Goal: Use online tool/utility: Utilize a website feature to perform a specific function

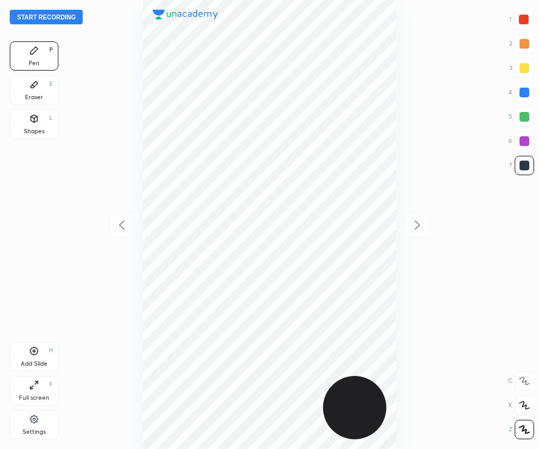
scroll to position [449, 344]
click at [55, 21] on button "Start recording" at bounding box center [46, 17] width 73 height 15
click at [38, 19] on button "End recording" at bounding box center [44, 17] width 68 height 15
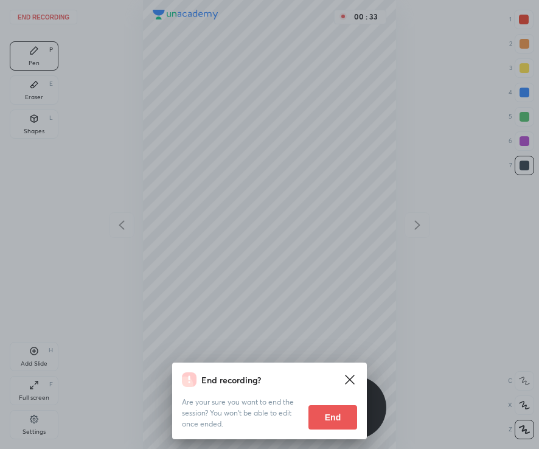
click at [323, 413] on button "End" at bounding box center [333, 417] width 49 height 24
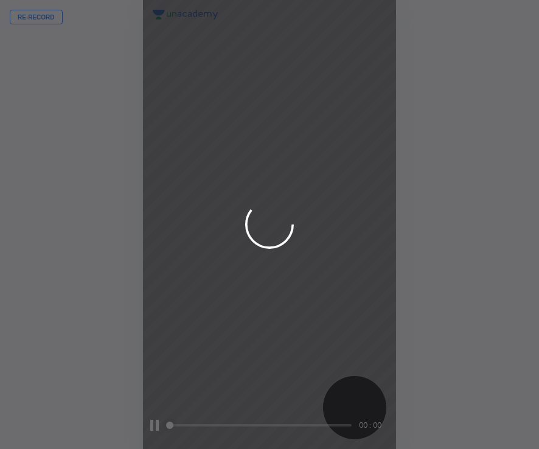
click at [33, 15] on div at bounding box center [269, 224] width 539 height 449
click at [33, 14] on button "Re-record" at bounding box center [36, 17] width 53 height 15
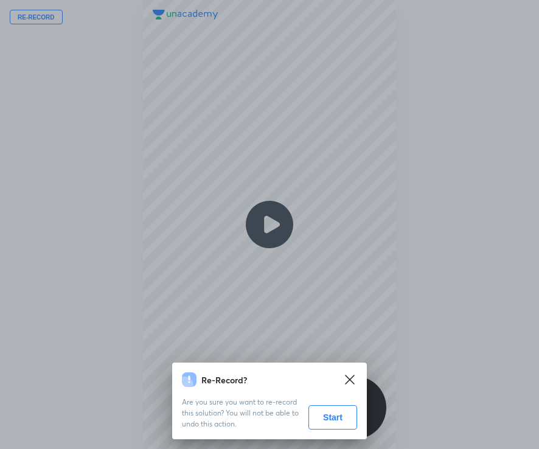
click at [338, 415] on button "Start" at bounding box center [333, 417] width 49 height 24
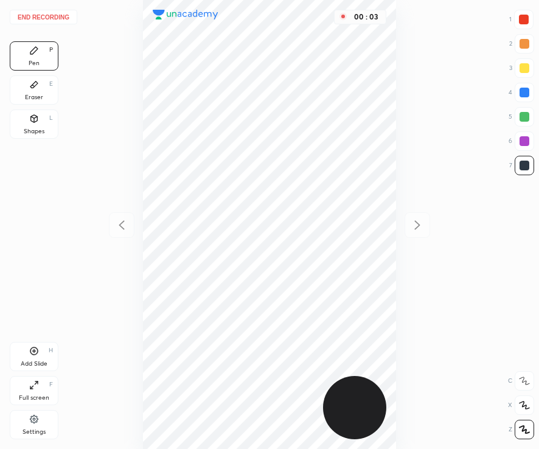
click at [528, 408] on icon at bounding box center [525, 405] width 10 height 7
click at [525, 26] on div at bounding box center [523, 19] width 19 height 19
click at [525, 164] on div at bounding box center [525, 166] width 10 height 10
click at [523, 24] on div at bounding box center [524, 20] width 10 height 10
click at [515, 100] on div at bounding box center [524, 92] width 19 height 19
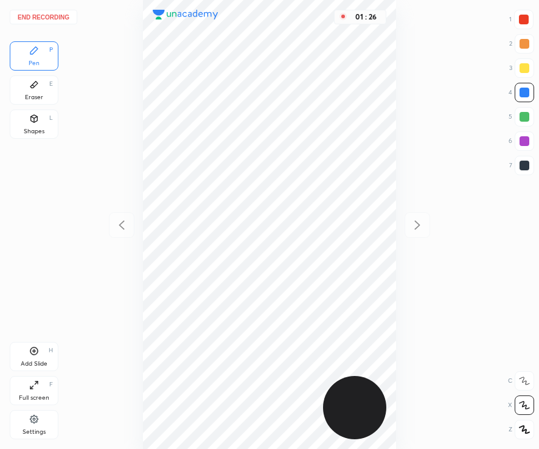
click at [522, 69] on div at bounding box center [525, 68] width 10 height 10
click at [522, 166] on div at bounding box center [525, 166] width 10 height 10
click at [39, 359] on div "Add Slide H" at bounding box center [34, 356] width 49 height 29
click at [528, 92] on div at bounding box center [525, 93] width 10 height 10
click at [117, 225] on icon at bounding box center [121, 225] width 15 height 15
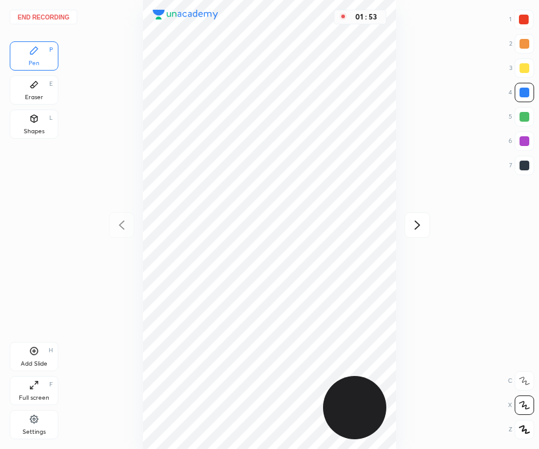
click at [416, 218] on icon at bounding box center [417, 225] width 15 height 15
click at [522, 167] on div at bounding box center [525, 166] width 10 height 10
click at [113, 229] on div at bounding box center [122, 225] width 26 height 26
click at [422, 230] on icon at bounding box center [417, 225] width 15 height 15
click at [515, 89] on div at bounding box center [524, 92] width 19 height 19
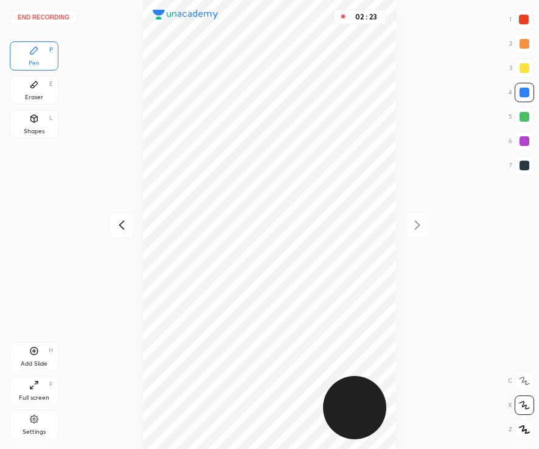
click at [523, 116] on div at bounding box center [525, 117] width 10 height 10
click at [531, 162] on div at bounding box center [524, 165] width 19 height 19
click at [36, 355] on icon at bounding box center [34, 351] width 10 height 10
click at [521, 18] on div at bounding box center [524, 20] width 10 height 10
click at [523, 167] on div at bounding box center [525, 166] width 10 height 10
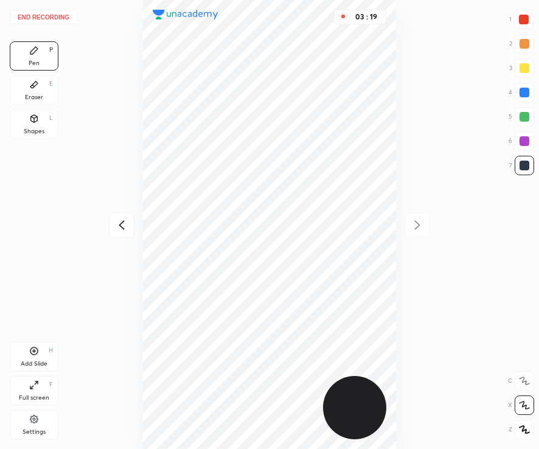
click at [517, 138] on div at bounding box center [524, 140] width 19 height 19
click at [526, 79] on div "1 2 3 4 5 6 7" at bounding box center [522, 95] width 26 height 170
click at [528, 89] on div at bounding box center [525, 93] width 10 height 10
click at [523, 164] on div at bounding box center [525, 166] width 10 height 10
click at [117, 218] on icon at bounding box center [121, 225] width 15 height 15
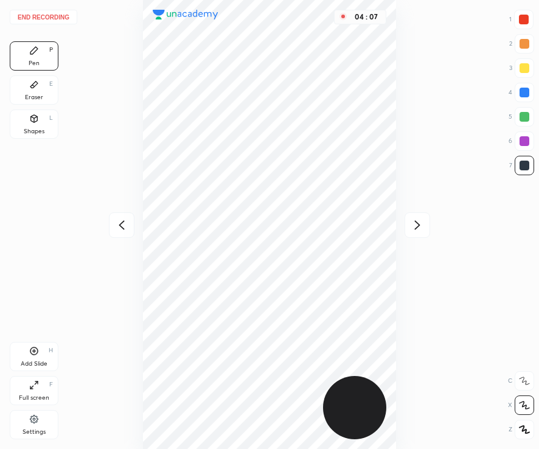
click at [414, 227] on icon at bounding box center [417, 225] width 15 height 15
click at [118, 233] on div at bounding box center [122, 225] width 26 height 26
click at [120, 229] on icon at bounding box center [121, 225] width 15 height 15
click at [119, 226] on div "04 : 08" at bounding box center [269, 224] width 344 height 449
click at [119, 223] on div "04 : 09" at bounding box center [269, 224] width 344 height 449
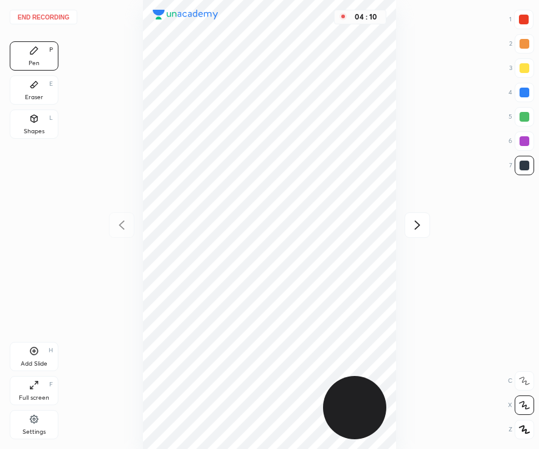
click at [22, 358] on div "Add Slide H" at bounding box center [34, 356] width 49 height 29
click at [117, 229] on icon at bounding box center [121, 225] width 15 height 15
click at [417, 226] on icon at bounding box center [417, 225] width 15 height 15
click at [121, 223] on icon at bounding box center [121, 225] width 5 height 9
click at [120, 223] on div "04 : 17" at bounding box center [269, 224] width 344 height 449
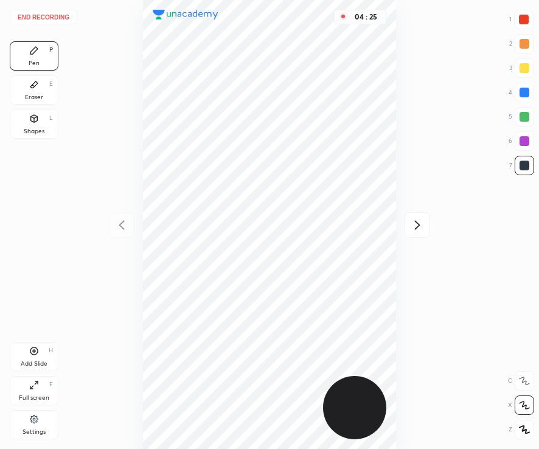
click at [520, 136] on div at bounding box center [525, 141] width 10 height 10
click at [425, 217] on div at bounding box center [418, 225] width 26 height 26
click at [421, 220] on icon at bounding box center [417, 225] width 15 height 15
click at [120, 232] on icon at bounding box center [121, 225] width 15 height 15
click at [117, 230] on icon at bounding box center [121, 225] width 15 height 15
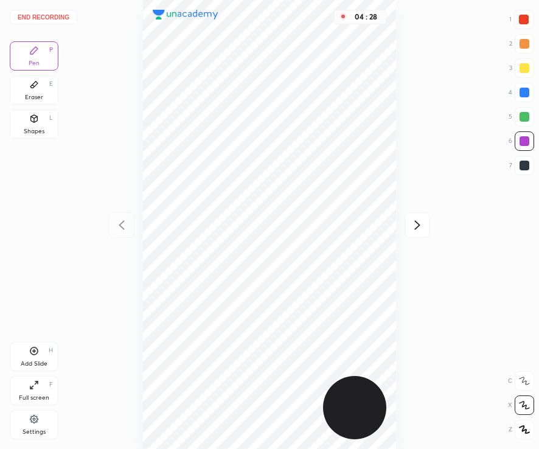
click at [422, 228] on icon at bounding box center [417, 225] width 15 height 15
click at [418, 227] on icon at bounding box center [416, 225] width 5 height 9
click at [122, 225] on icon at bounding box center [121, 225] width 15 height 15
click at [529, 115] on div at bounding box center [524, 116] width 19 height 19
click at [30, 122] on icon at bounding box center [34, 119] width 10 height 10
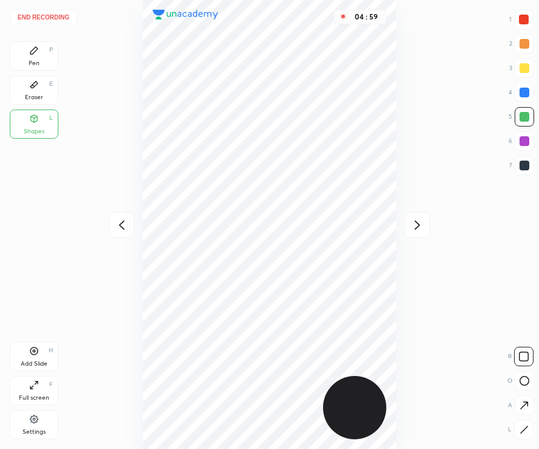
click at [515, 169] on div at bounding box center [524, 165] width 19 height 19
click at [35, 354] on icon at bounding box center [34, 351] width 10 height 10
click at [120, 216] on div at bounding box center [122, 225] width 26 height 26
click at [117, 222] on icon at bounding box center [121, 225] width 15 height 15
click at [423, 222] on icon at bounding box center [417, 225] width 15 height 15
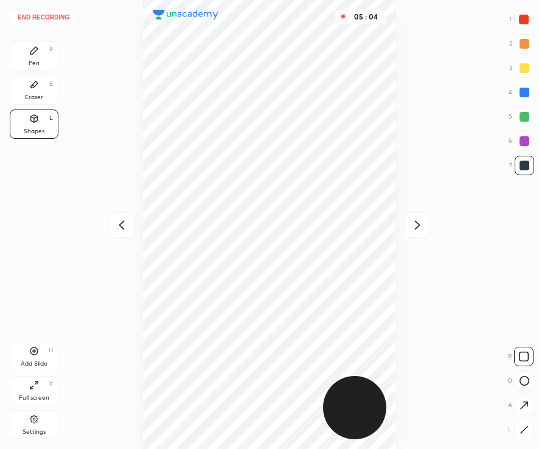
click at [416, 223] on icon at bounding box center [417, 225] width 15 height 15
click at [416, 232] on div at bounding box center [418, 225] width 26 height 26
click at [414, 222] on icon at bounding box center [417, 225] width 15 height 15
click at [122, 230] on icon at bounding box center [121, 225] width 15 height 15
click at [120, 229] on icon at bounding box center [121, 225] width 15 height 15
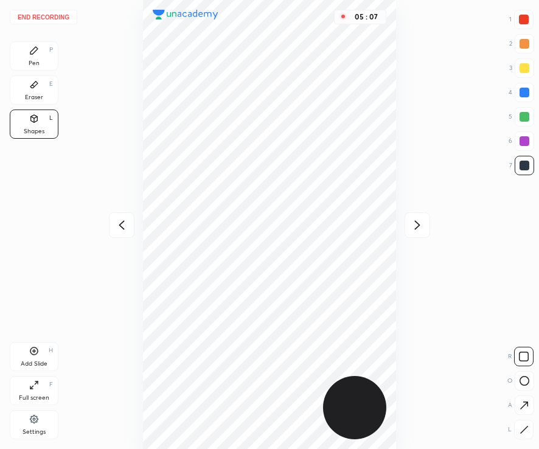
click at [120, 228] on icon at bounding box center [121, 225] width 15 height 15
click at [114, 226] on div at bounding box center [122, 225] width 26 height 26
click at [419, 230] on icon at bounding box center [417, 225] width 15 height 15
click at [414, 226] on icon at bounding box center [417, 225] width 15 height 15
click at [33, 65] on div "Pen" at bounding box center [34, 63] width 11 height 6
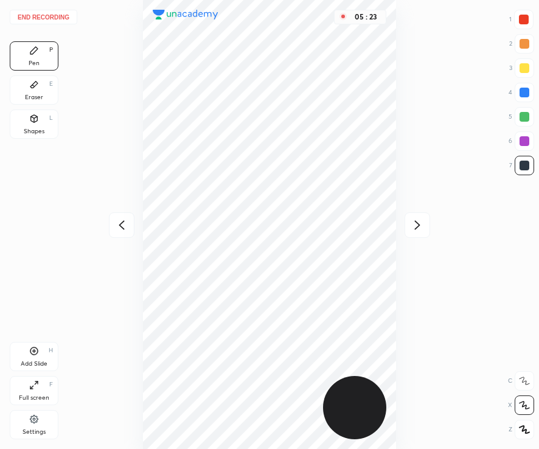
click at [522, 18] on div at bounding box center [524, 20] width 10 height 10
click at [21, 129] on div "Shapes L" at bounding box center [34, 124] width 49 height 29
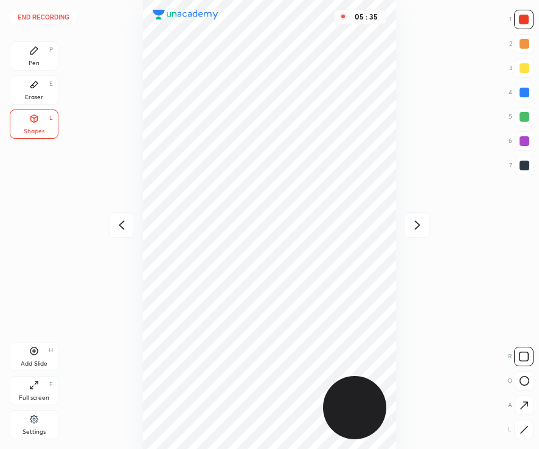
click at [512, 176] on div "1 2 3 4 5 6 7" at bounding box center [522, 95] width 26 height 170
click at [521, 159] on div at bounding box center [524, 165] width 19 height 19
click at [419, 228] on icon at bounding box center [417, 225] width 15 height 15
click at [43, 75] on div "Pen P Eraser E Shapes L" at bounding box center [34, 92] width 49 height 102
click at [34, 54] on icon at bounding box center [34, 51] width 10 height 10
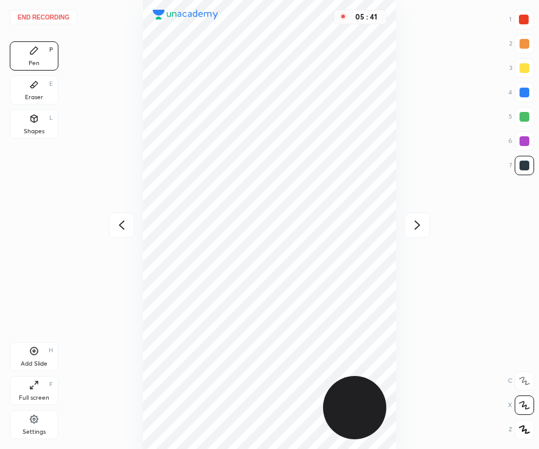
click at [119, 229] on icon at bounding box center [121, 225] width 15 height 15
click at [44, 16] on button "End recording" at bounding box center [44, 17] width 68 height 15
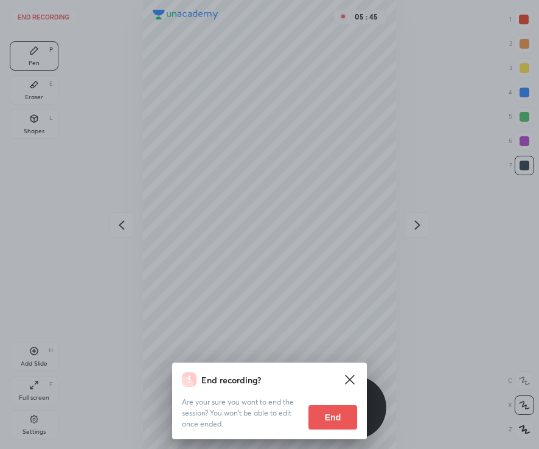
click at [330, 420] on button "End" at bounding box center [333, 417] width 49 height 24
